Goal: Check status

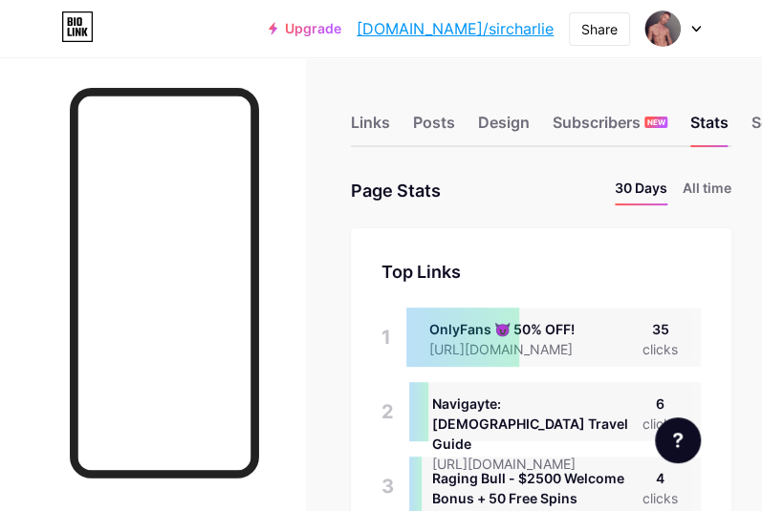
scroll to position [510, 761]
click at [594, 134] on div "Subscribers NEW" at bounding box center [609, 128] width 115 height 34
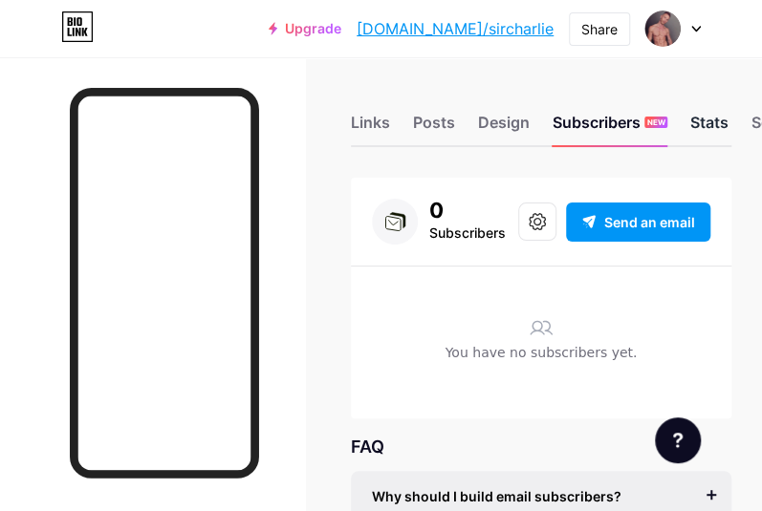
click at [704, 133] on div "Stats" at bounding box center [709, 128] width 38 height 34
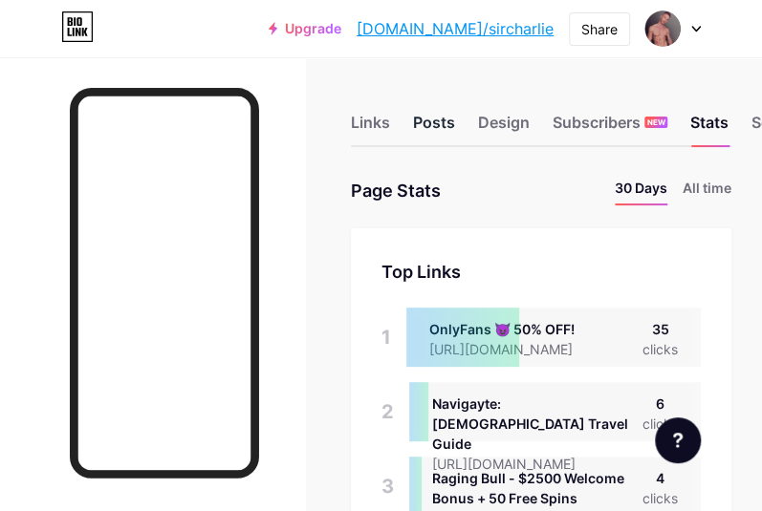
scroll to position [510, 761]
